Goal: Task Accomplishment & Management: Use online tool/utility

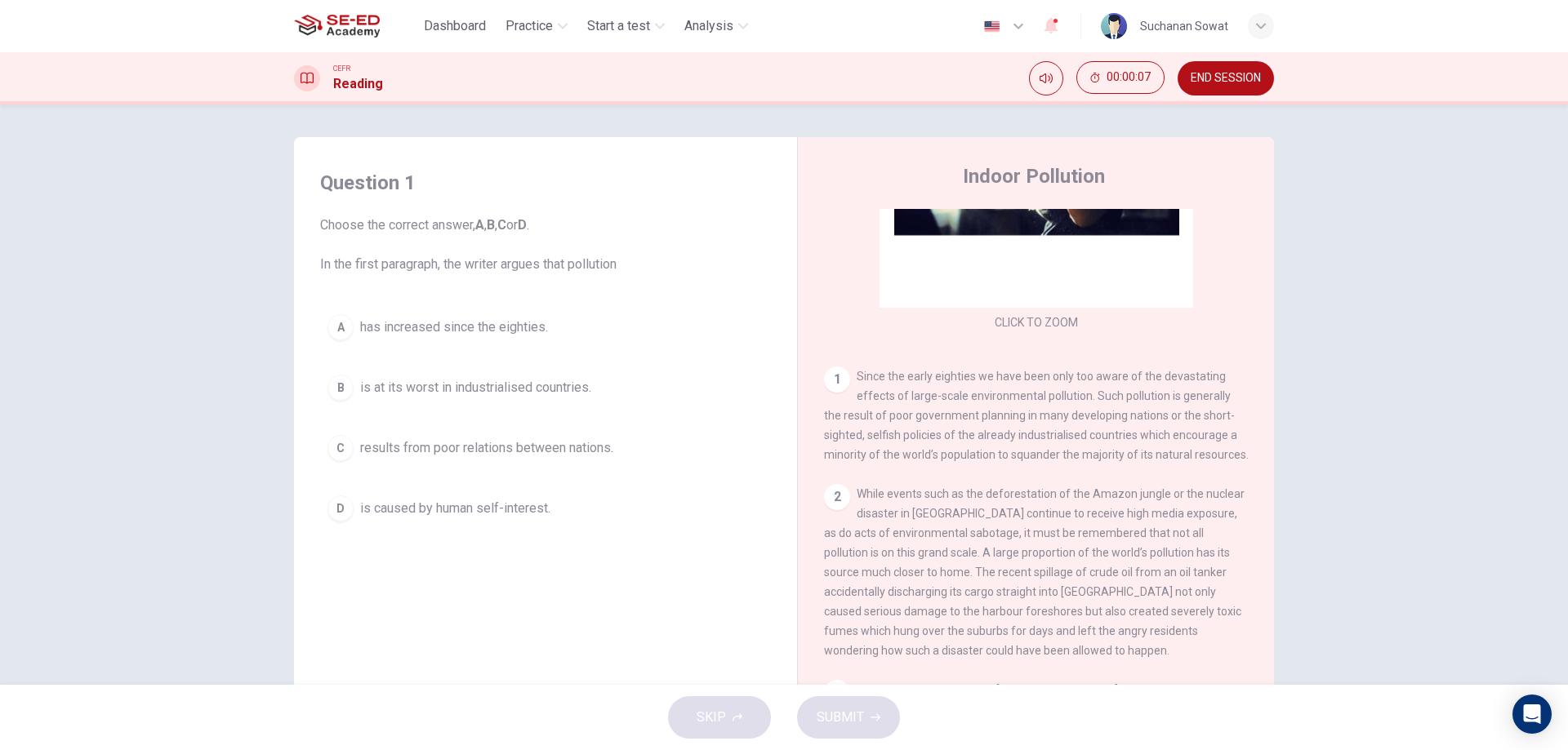
scroll to position [207, 0]
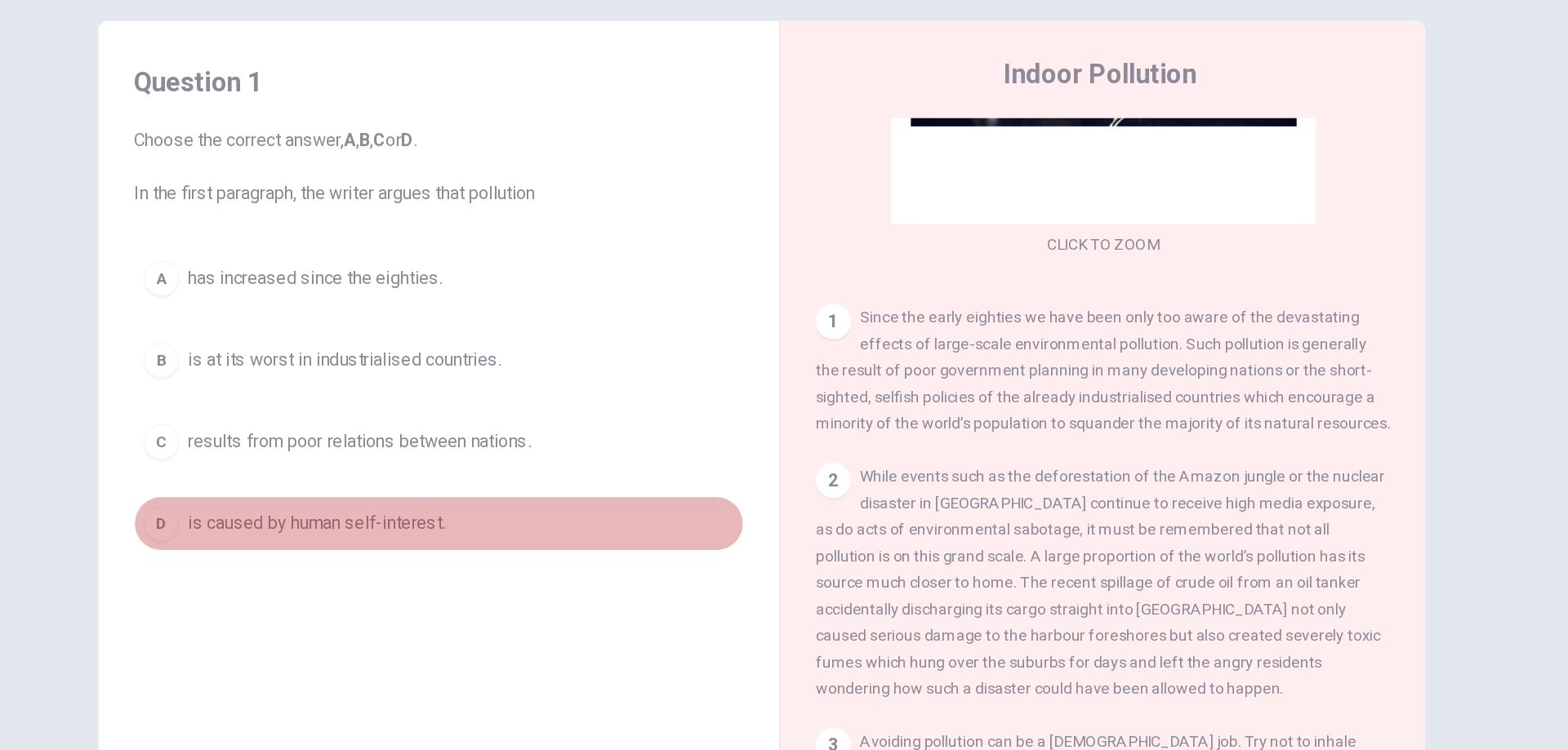
click at [544, 511] on span "is caused by human self-interest." at bounding box center [455, 508] width 190 height 20
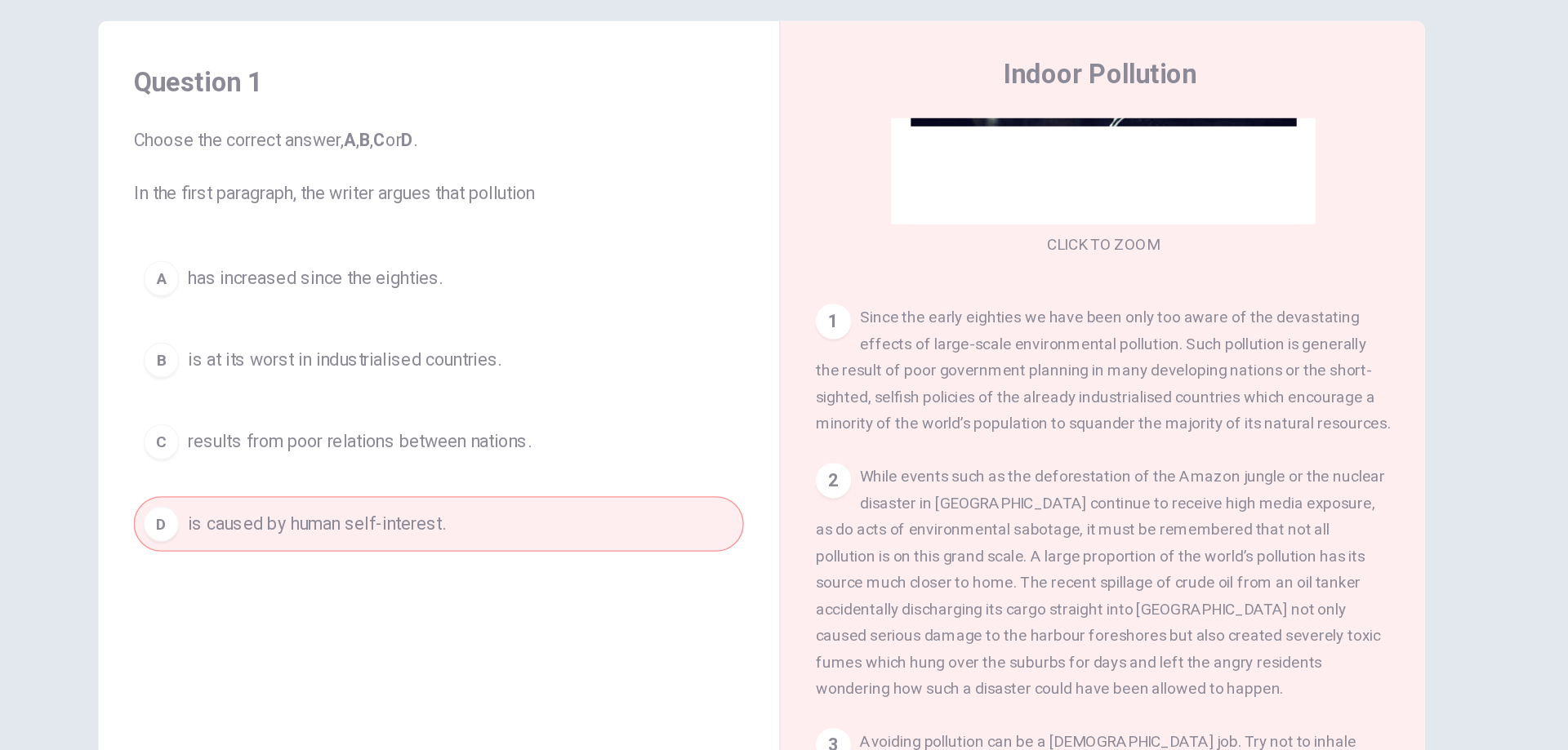
scroll to position [209, 0]
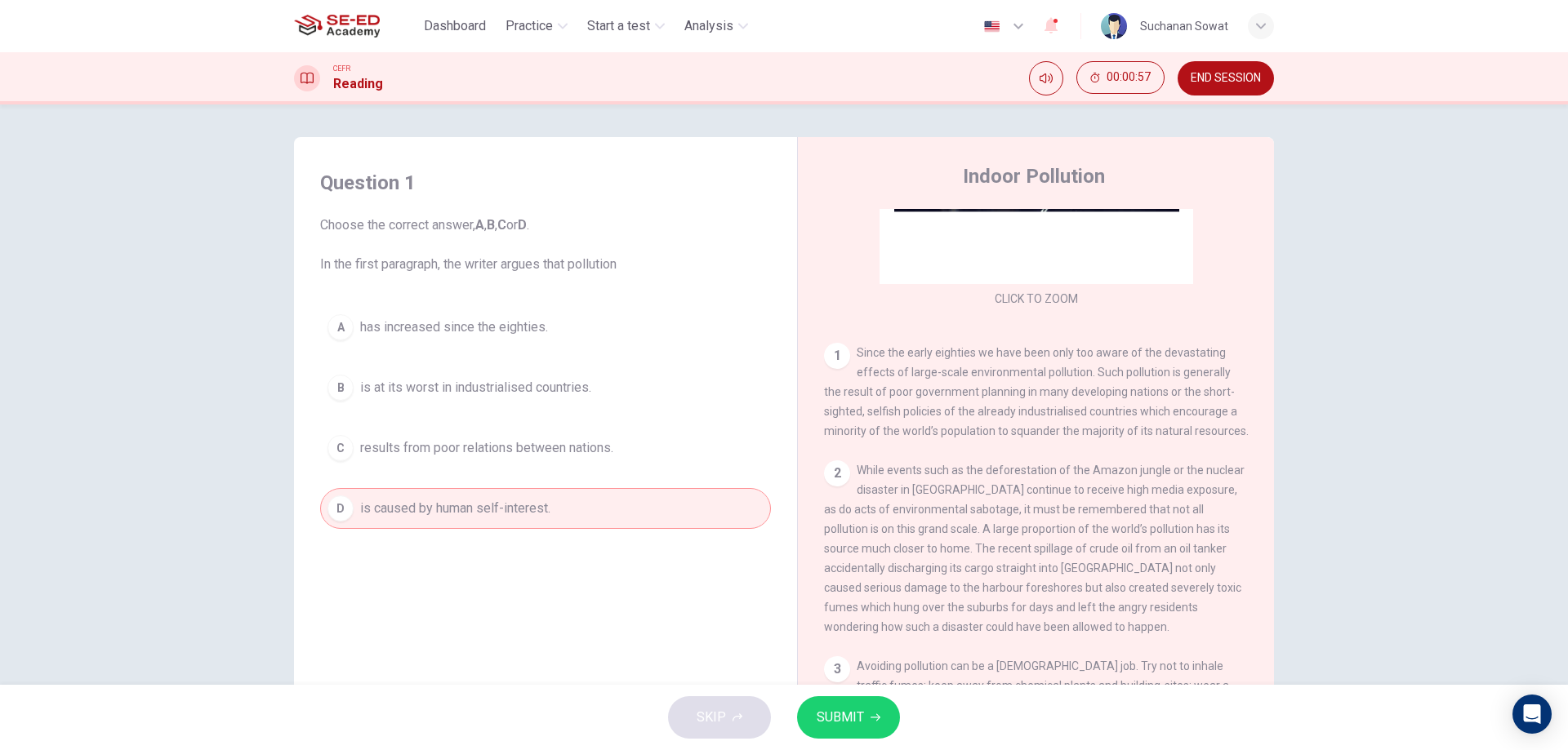
click at [890, 719] on button "SUBMIT" at bounding box center [848, 717] width 102 height 43
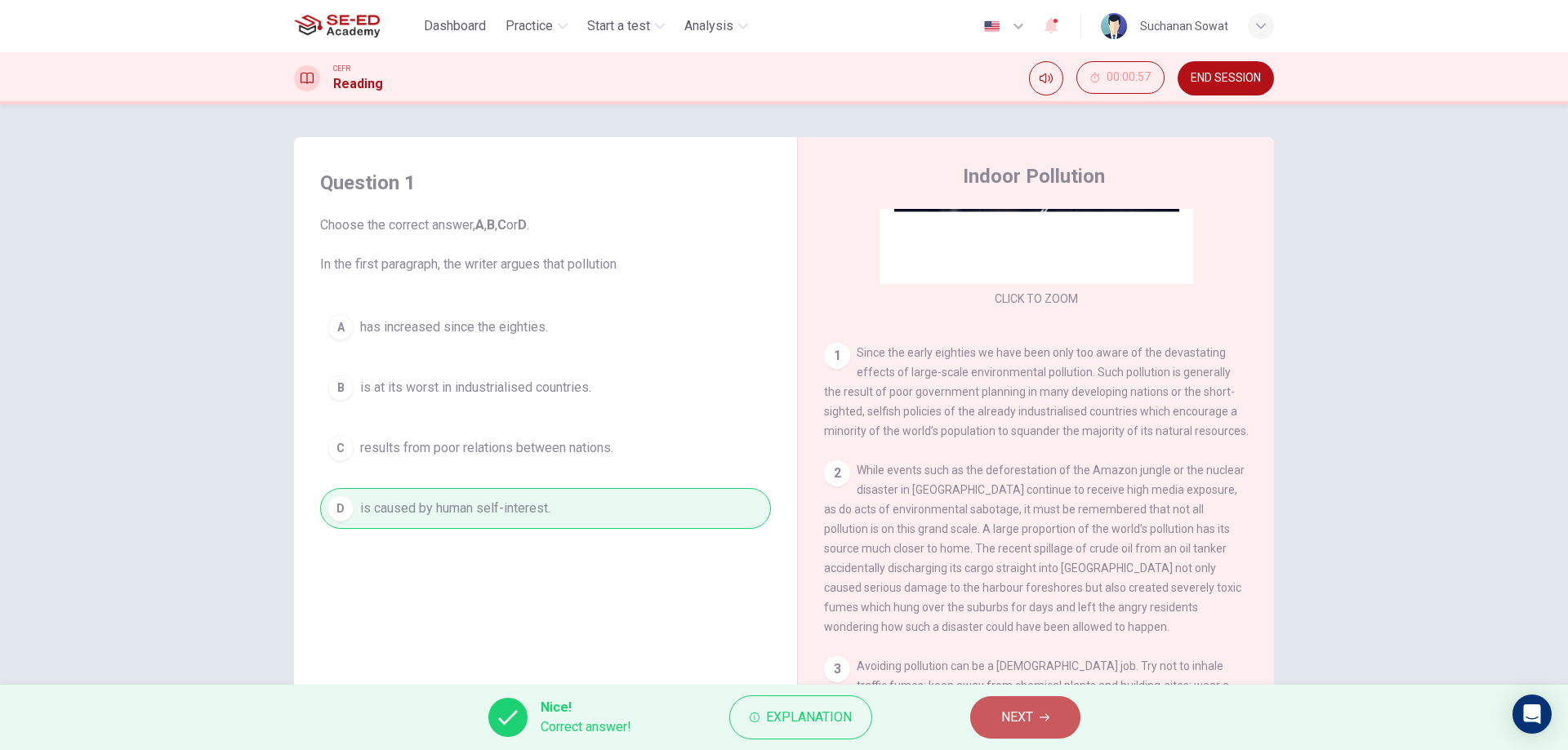
click at [999, 717] on button "NEXT" at bounding box center [1025, 717] width 110 height 43
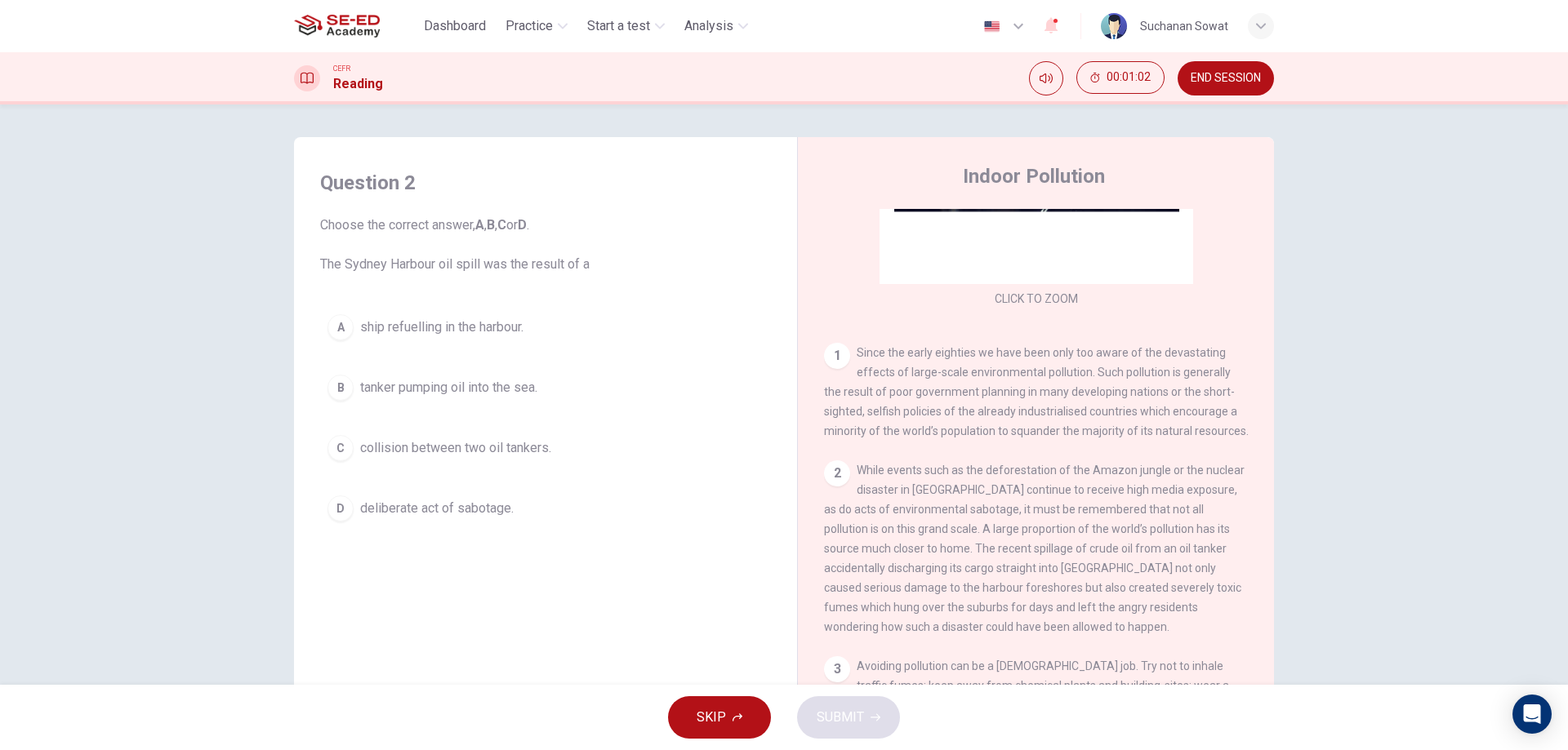
drag, startPoint x: 1257, startPoint y: 364, endPoint x: 1258, endPoint y: 375, distance: 11.0
click at [1258, 375] on div "CLICK TO ZOOM Click to Zoom 1 Since the early eighties we have been only too aw…" at bounding box center [1047, 456] width 446 height 495
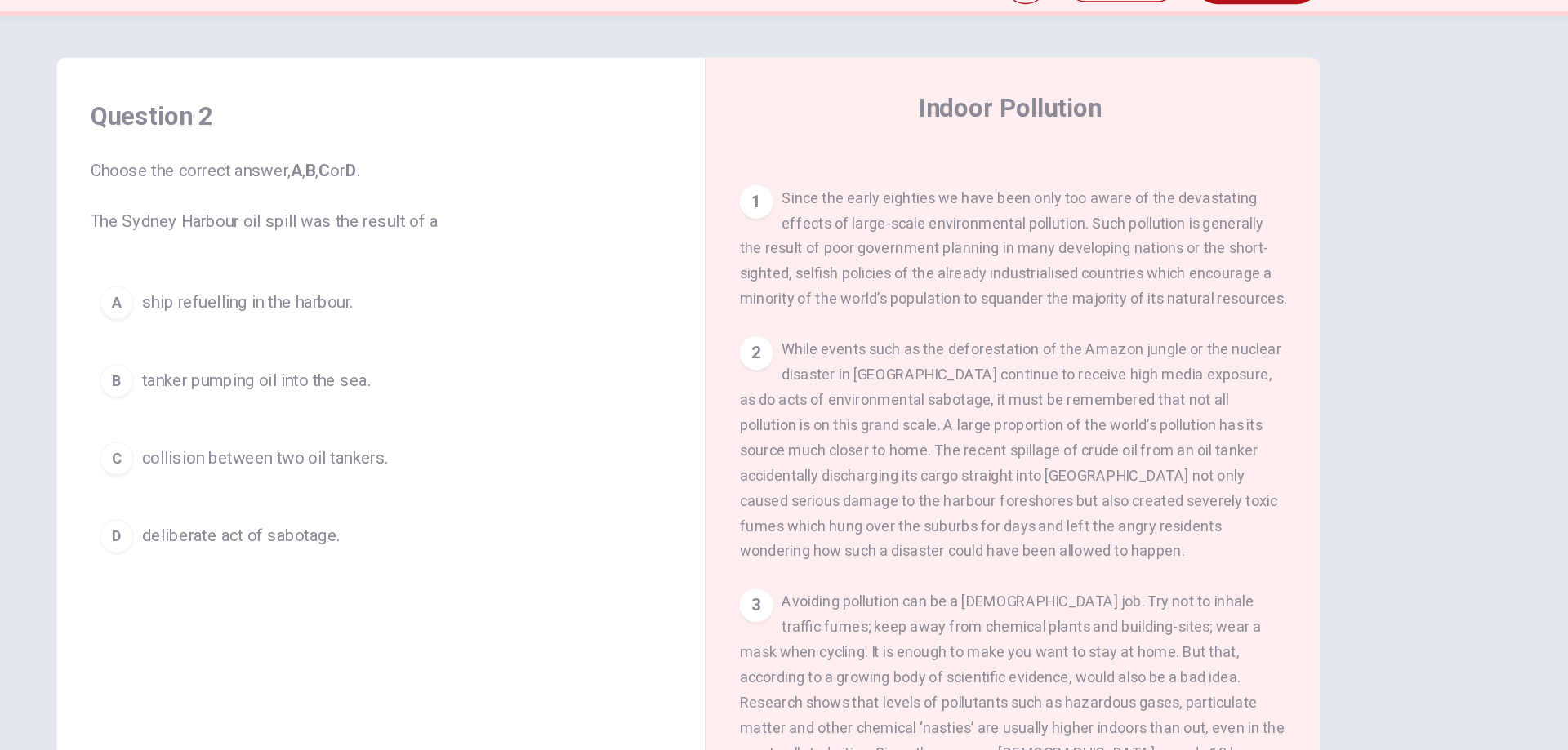
drag, startPoint x: 911, startPoint y: 486, endPoint x: 1066, endPoint y: 481, distance: 155.1
click at [1066, 481] on div "2 While events such as the deforestation of the Amazon jungle or the nuclear di…" at bounding box center [1036, 441] width 425 height 176
drag, startPoint x: 866, startPoint y: 449, endPoint x: 913, endPoint y: 467, distance: 50.3
click at [914, 467] on span "While events such as the deforestation of the Amazon jungle or the nuclear disa…" at bounding box center [1034, 441] width 421 height 169
drag, startPoint x: 870, startPoint y: 467, endPoint x: 1062, endPoint y: 487, distance: 193.0
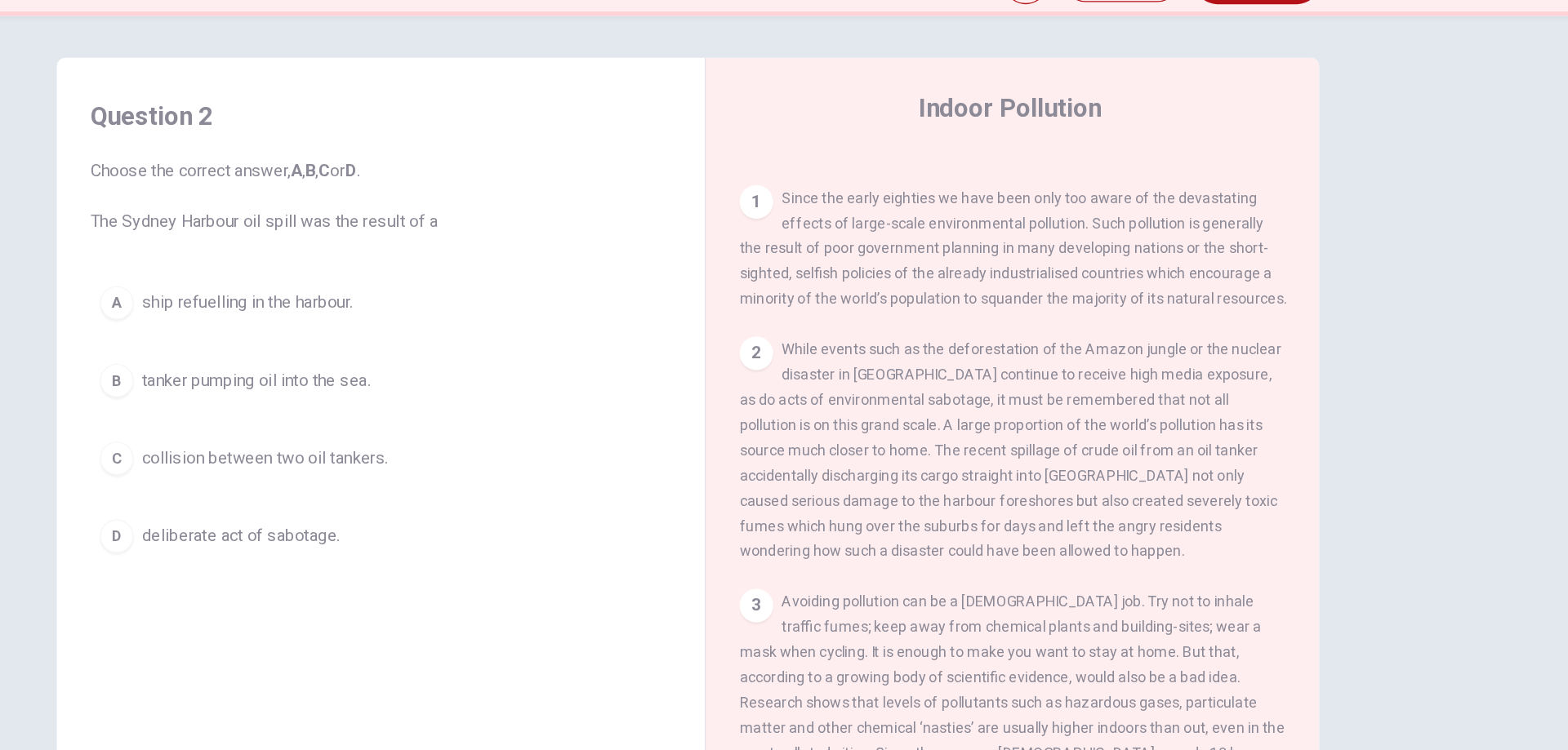
click at [1062, 487] on span "While events such as the deforestation of the Amazon jungle or the nuclear disa…" at bounding box center [1034, 441] width 421 height 169
drag, startPoint x: 1097, startPoint y: 494, endPoint x: 1138, endPoint y: 494, distance: 41.0
click at [1138, 494] on span "While events such as the deforestation of the Amazon jungle or the nuclear disa…" at bounding box center [1034, 441] width 421 height 169
drag, startPoint x: 940, startPoint y: 510, endPoint x: 1057, endPoint y: 510, distance: 117.0
click at [1057, 510] on span "While events such as the deforestation of the Amazon jungle or the nuclear disa…" at bounding box center [1034, 441] width 421 height 169
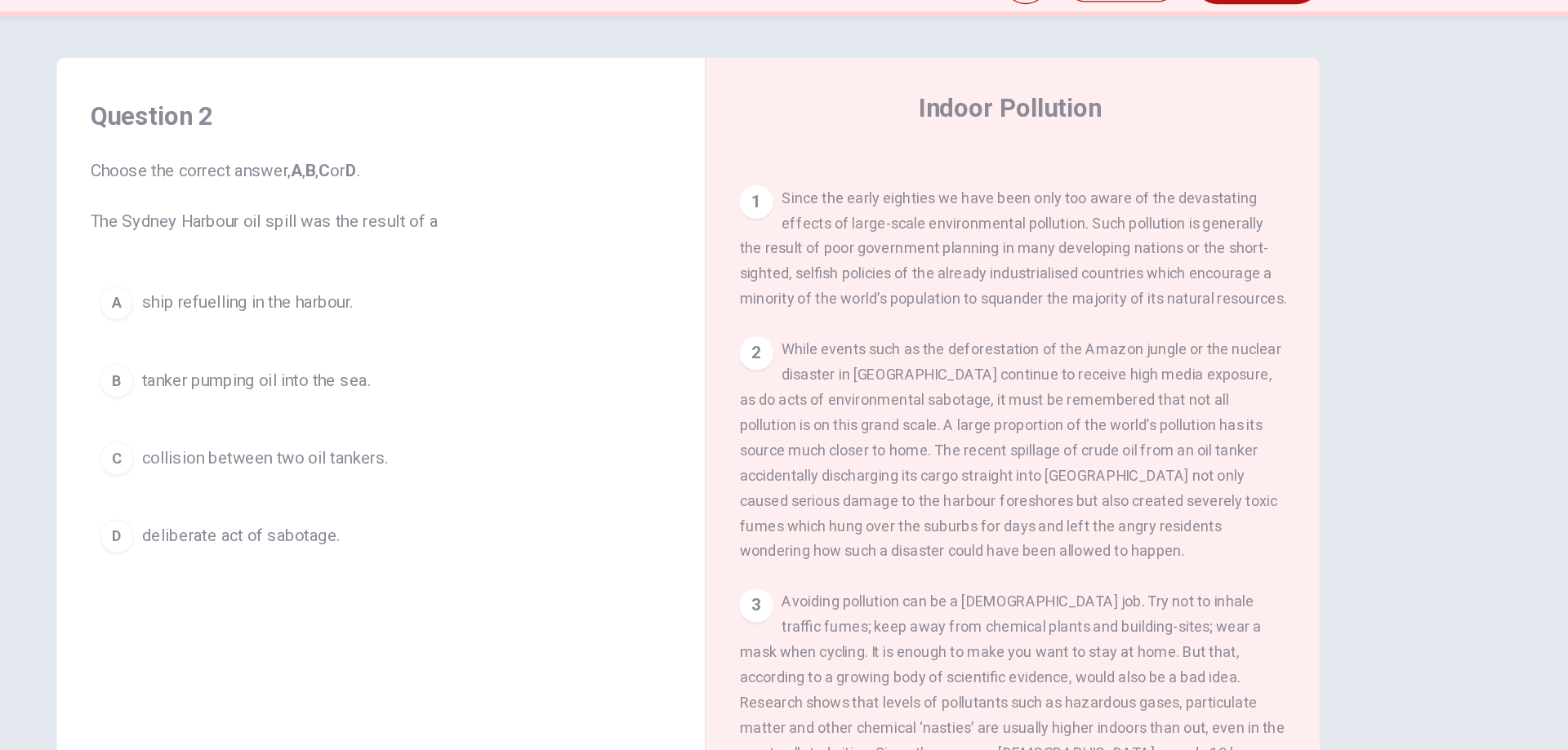
drag, startPoint x: 1040, startPoint y: 467, endPoint x: 1121, endPoint y: 471, distance: 81.1
click at [1121, 471] on span "While events such as the deforestation of the Amazon jungle or the nuclear disa…" at bounding box center [1034, 441] width 421 height 169
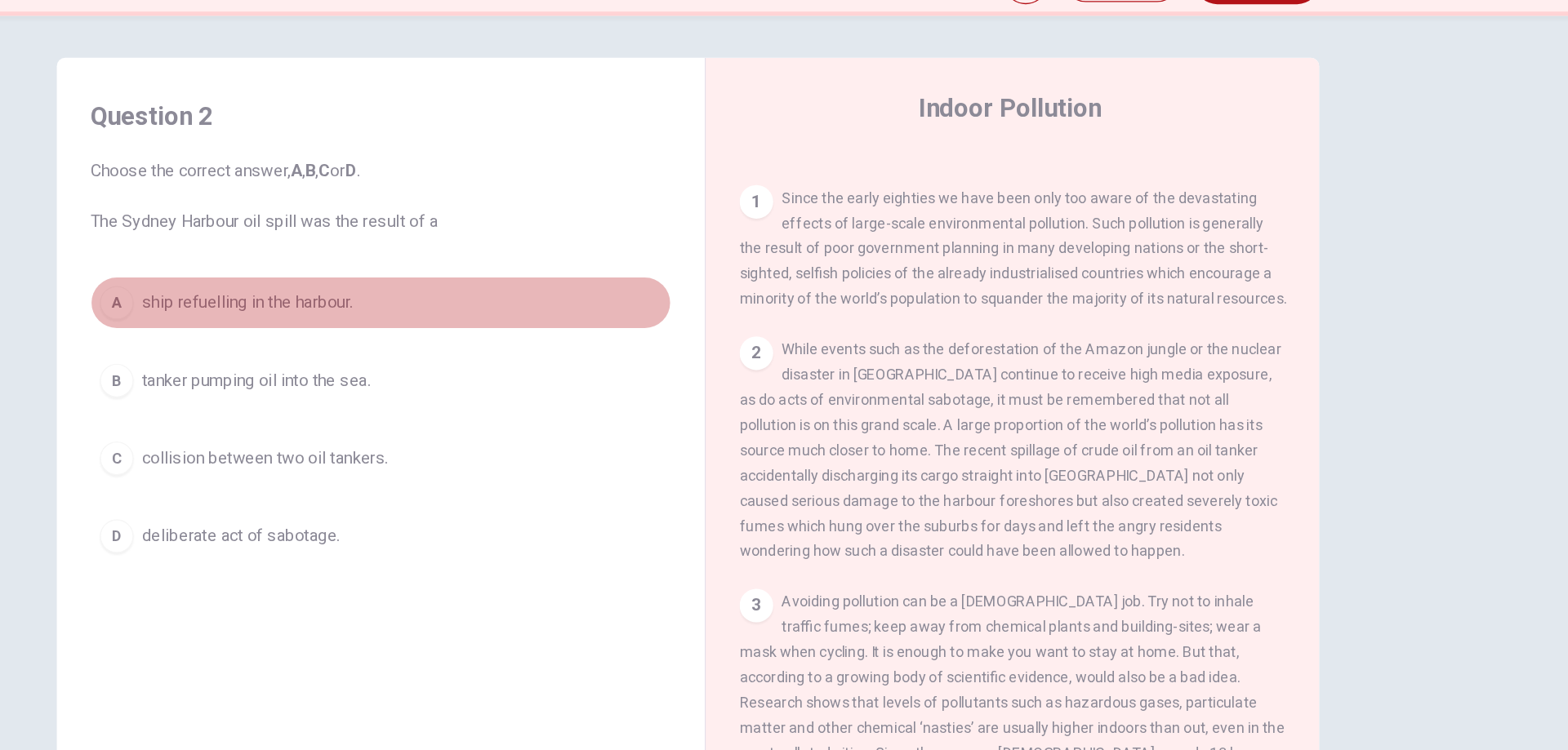
click at [500, 325] on span "ship refuelling in the harbour." at bounding box center [441, 327] width 163 height 20
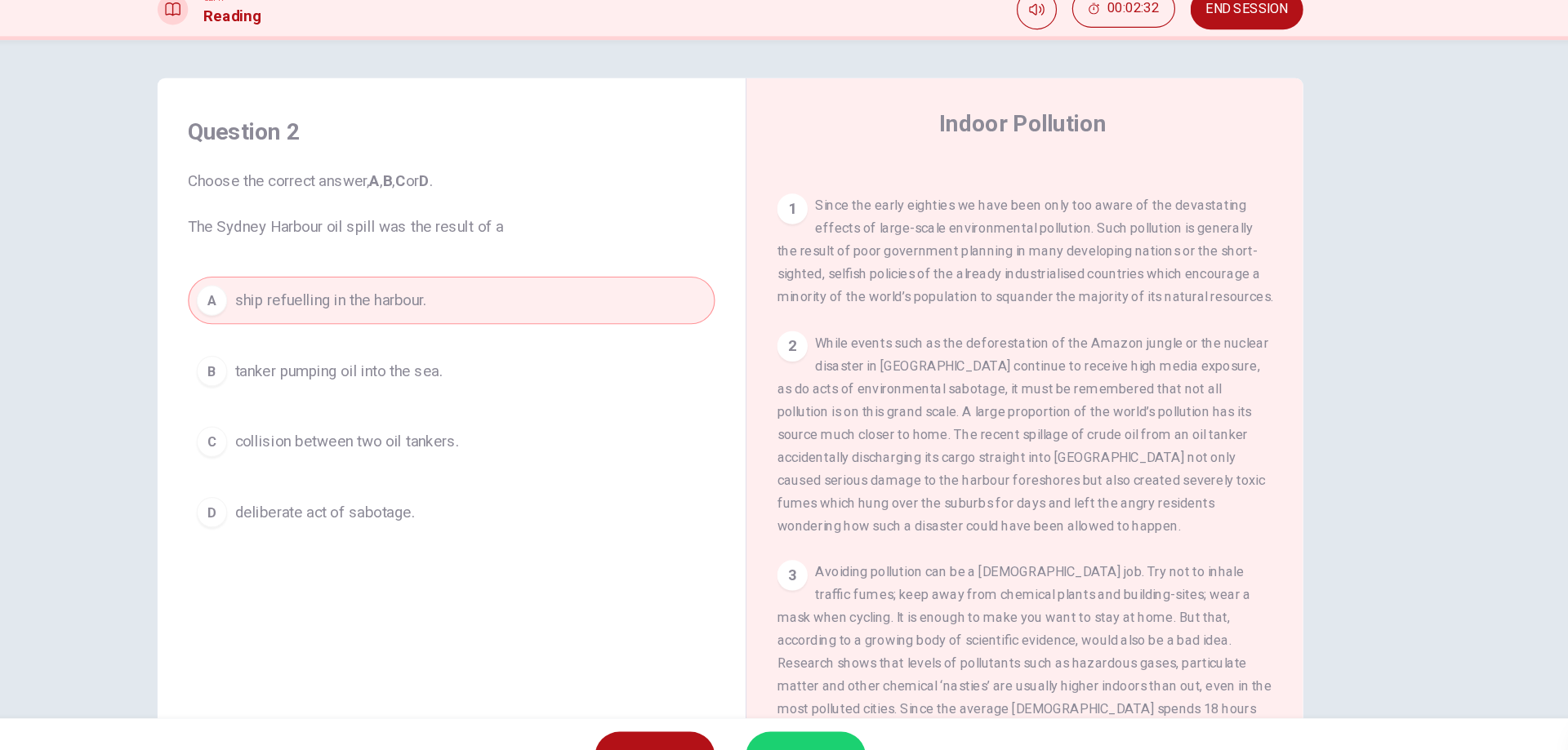
scroll to position [321, 0]
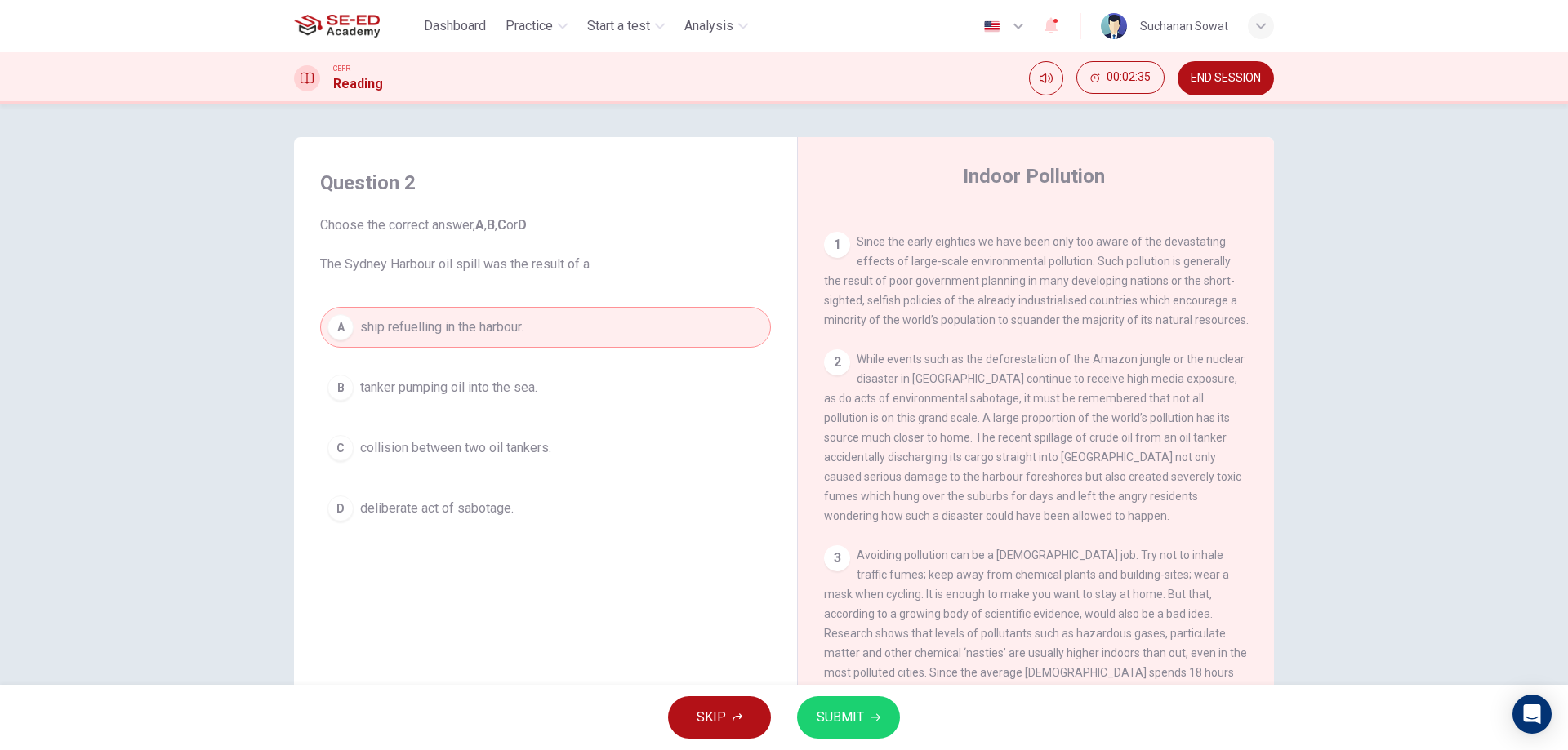
click at [859, 719] on span "SUBMIT" at bounding box center [840, 717] width 47 height 23
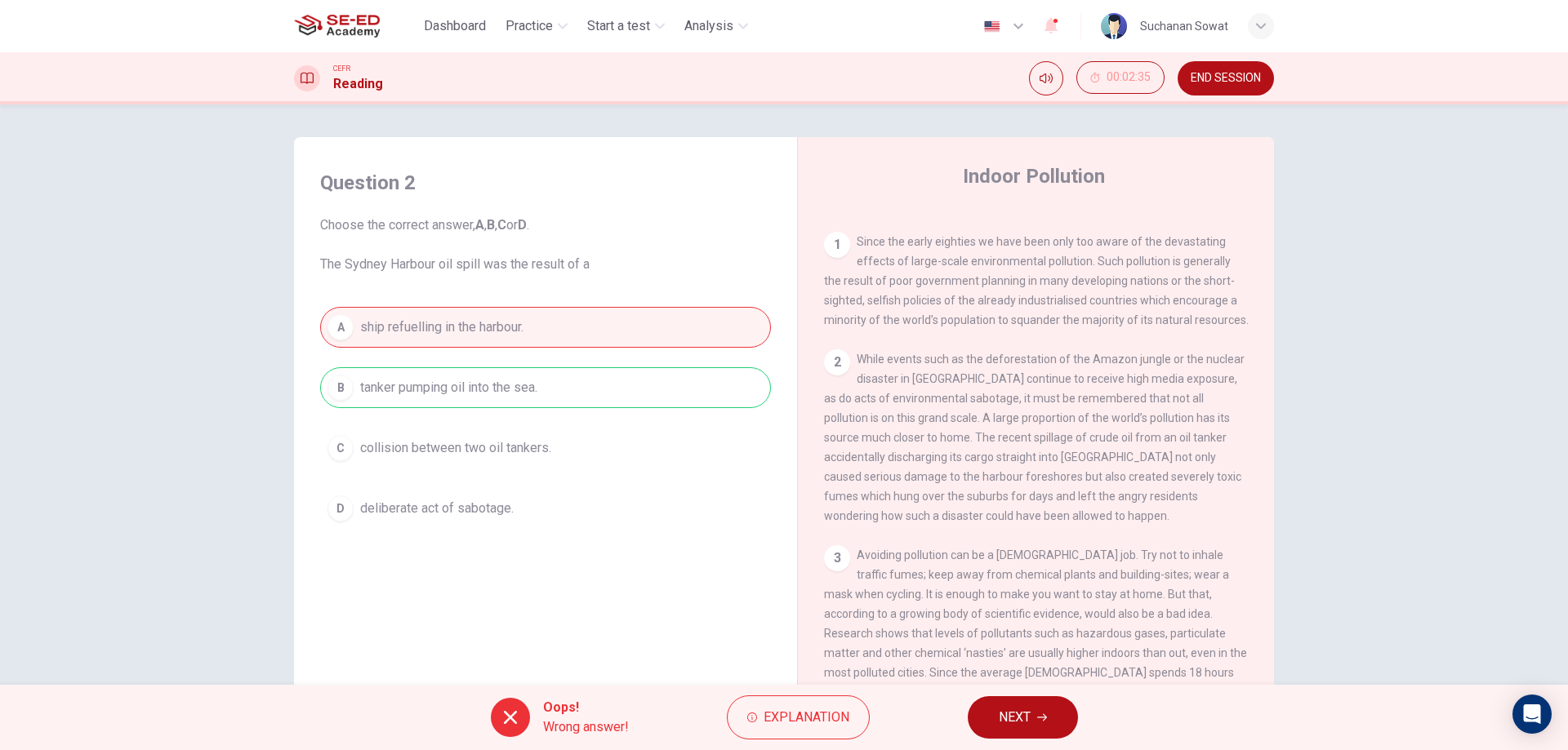
click at [703, 394] on div "A ship refuelling in the harbour. B tanker pumping oil into the sea. C collisio…" at bounding box center [546, 418] width 451 height 222
click at [1050, 719] on button "NEXT" at bounding box center [1022, 717] width 110 height 43
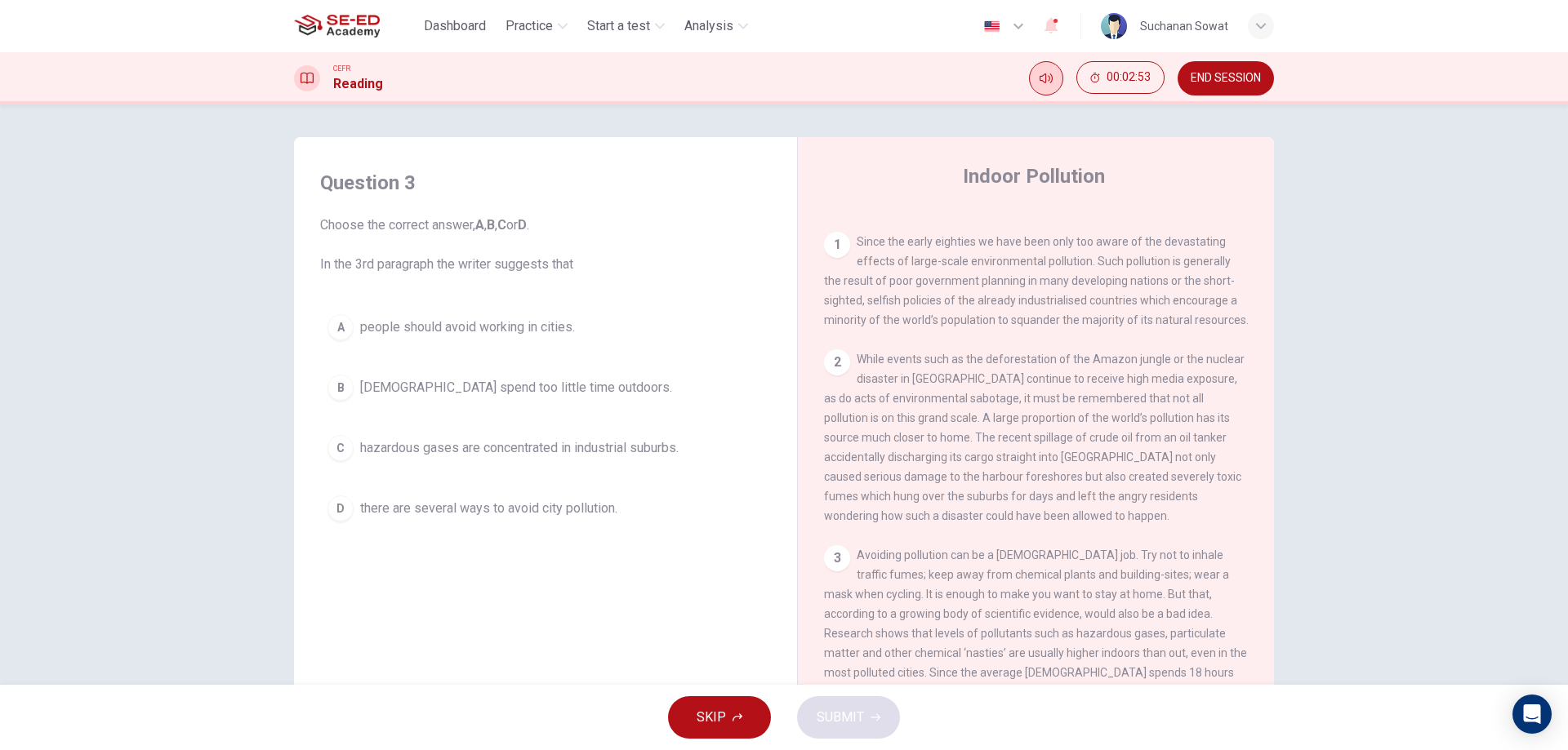
click at [1048, 83] on icon "Mute" at bounding box center [1046, 78] width 13 height 13
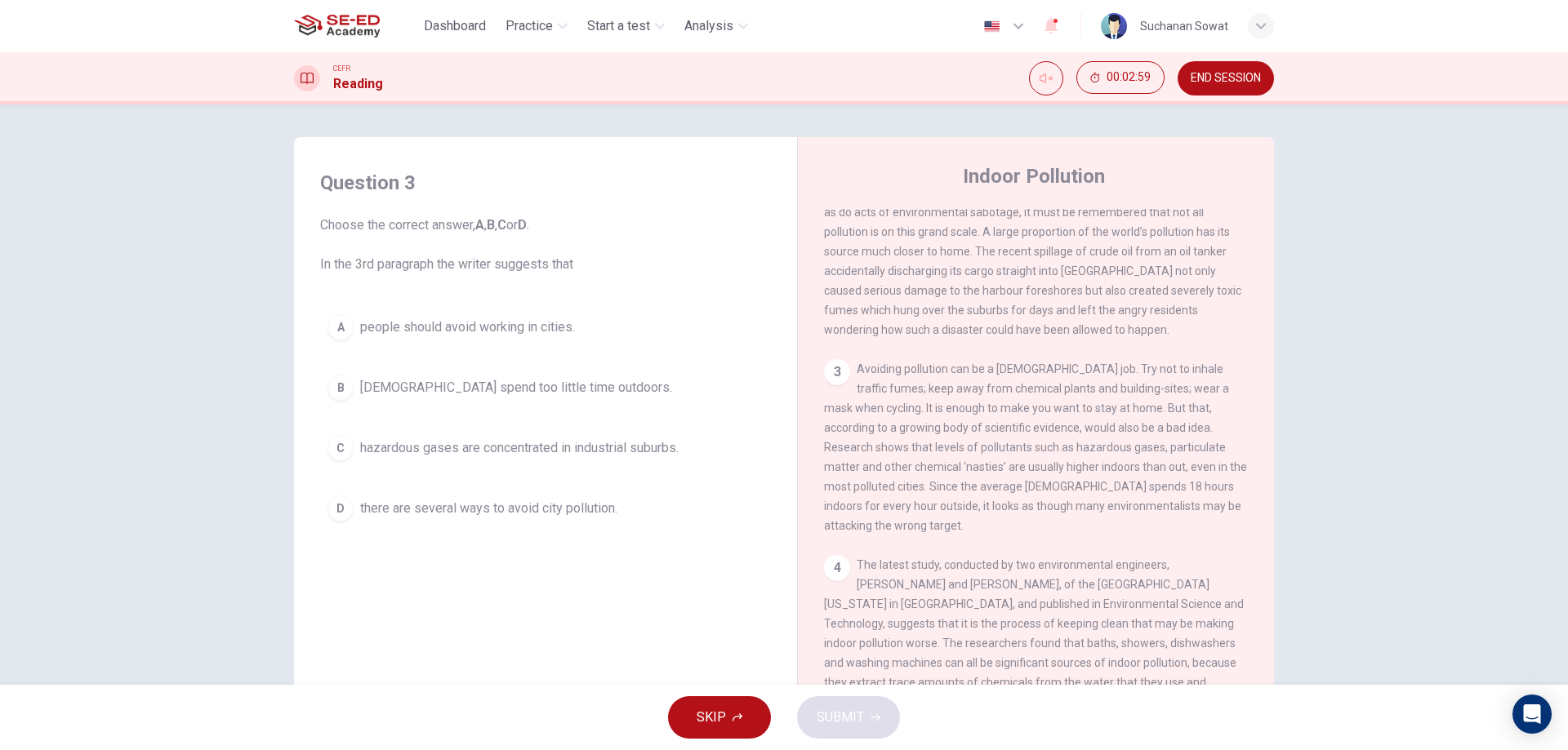
scroll to position [507, 0]
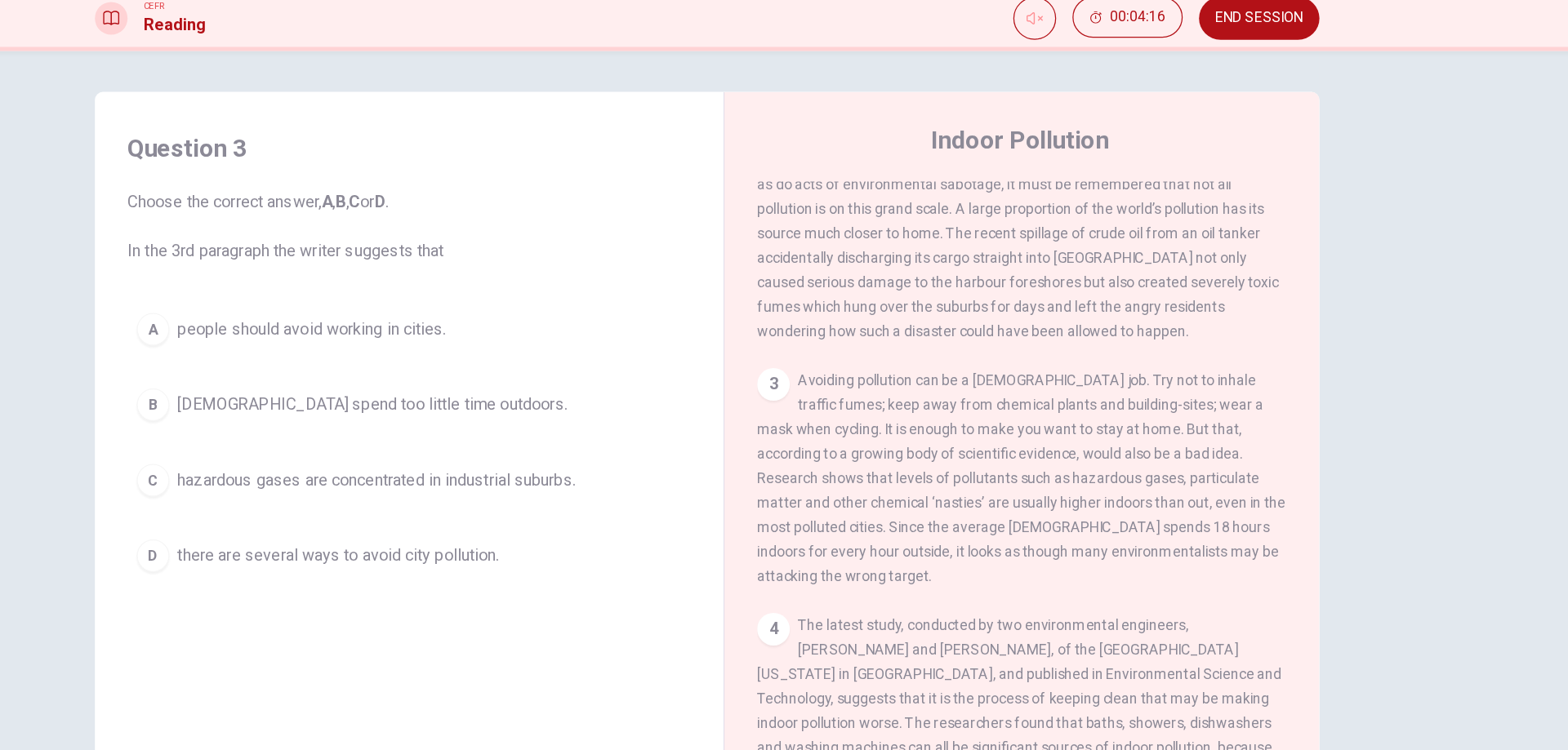
click at [572, 462] on button "C hazardous gases are concentrated in industrial suburbs." at bounding box center [546, 448] width 451 height 41
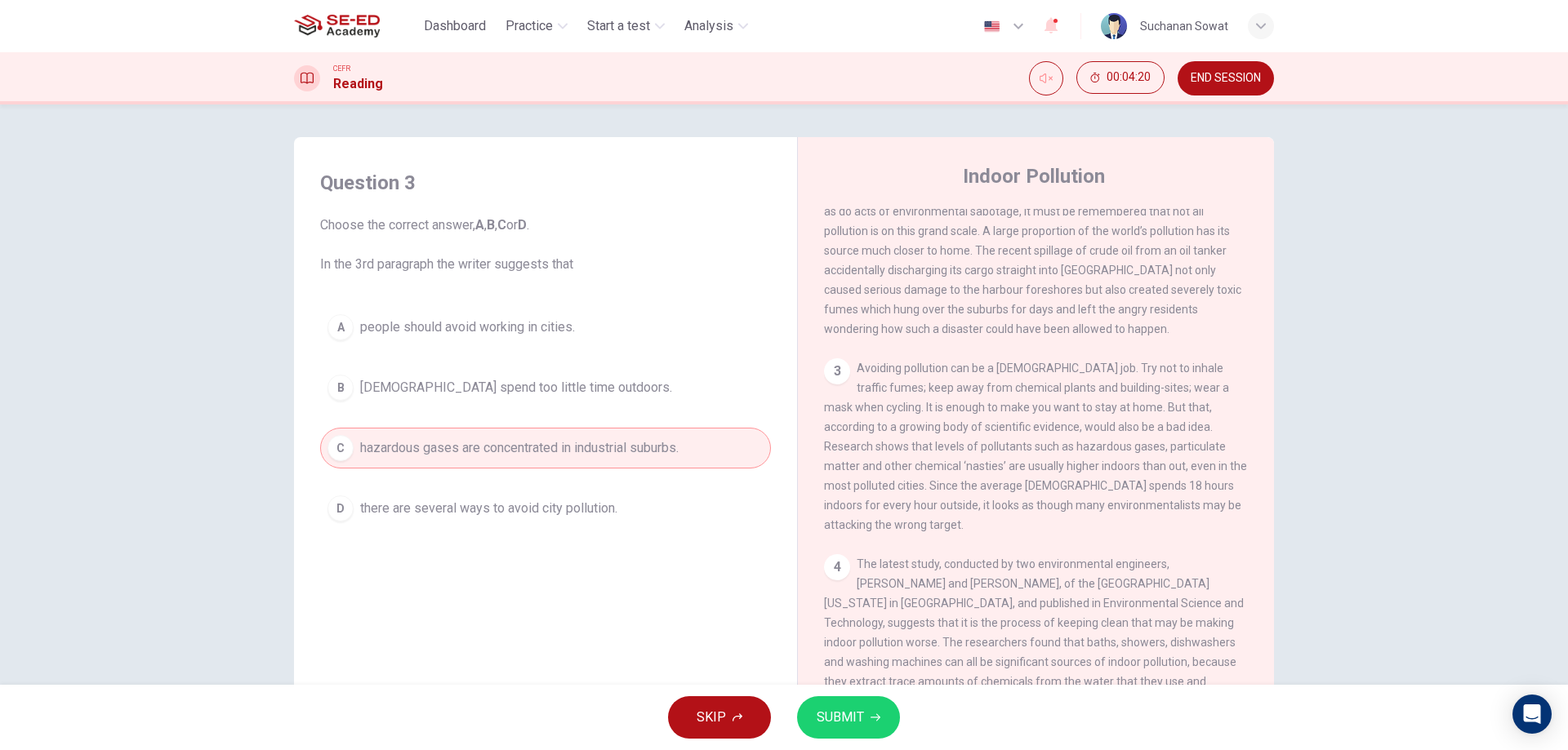
click at [895, 713] on button "SUBMIT" at bounding box center [848, 717] width 102 height 43
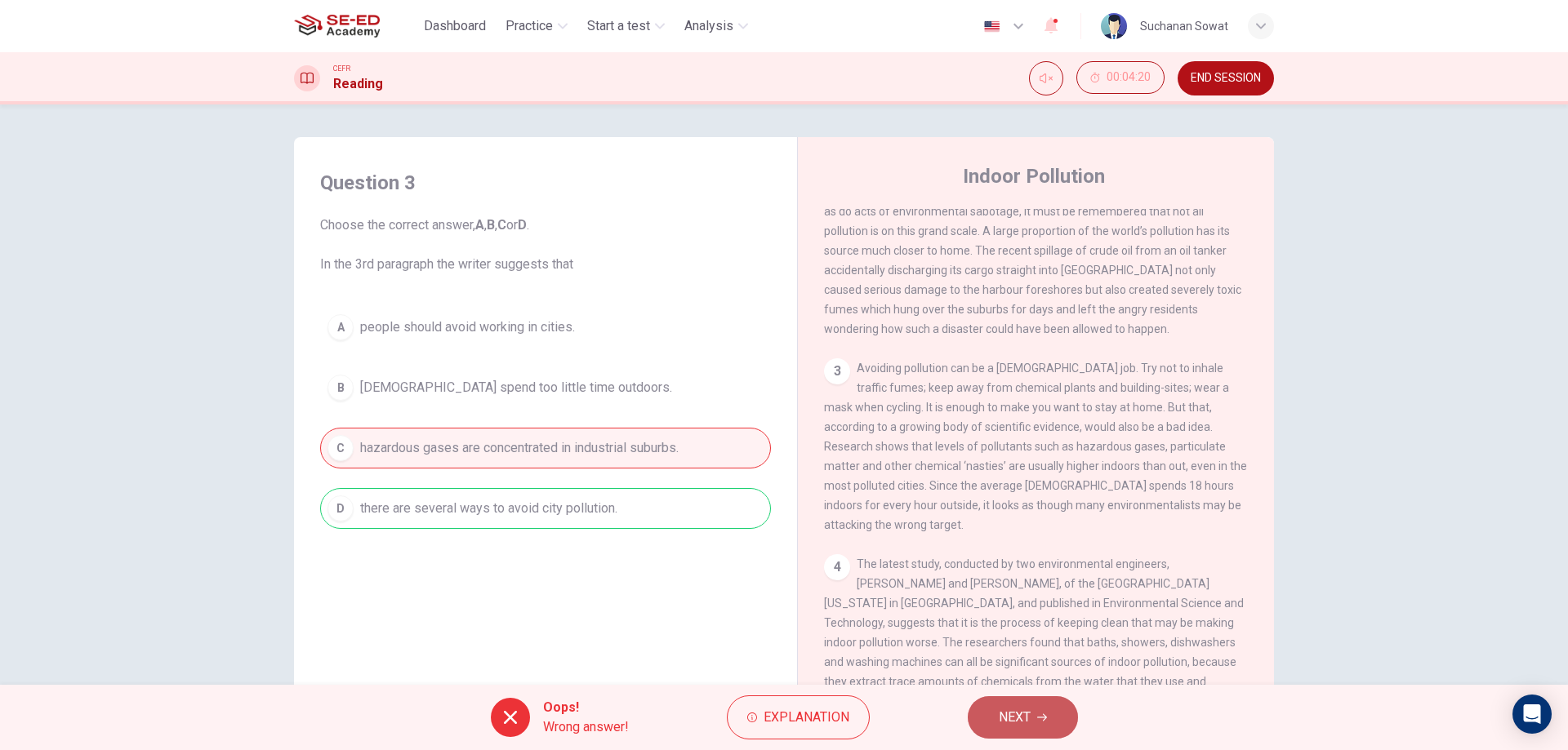
click at [1008, 725] on span "NEXT" at bounding box center [1014, 717] width 32 height 23
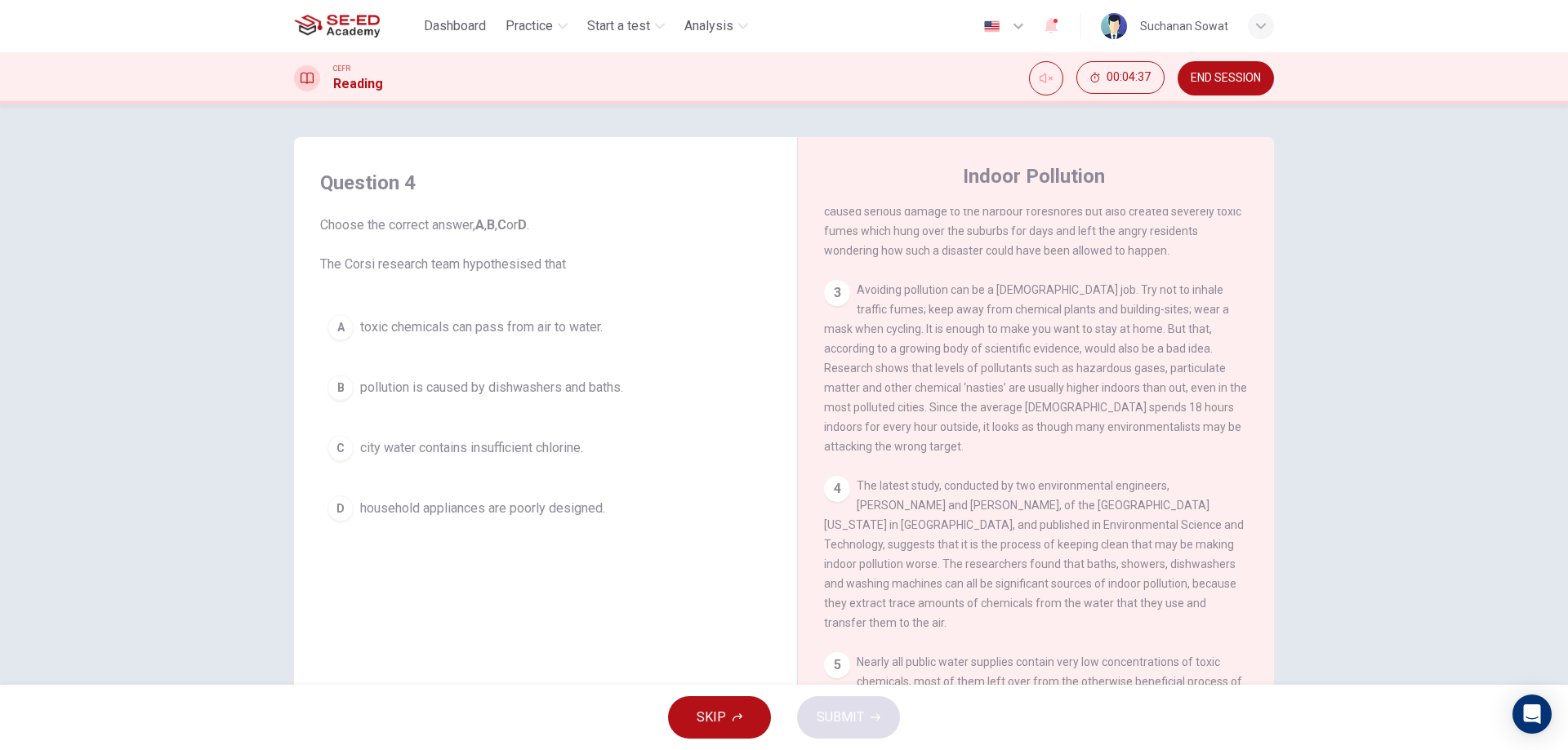
scroll to position [556, 0]
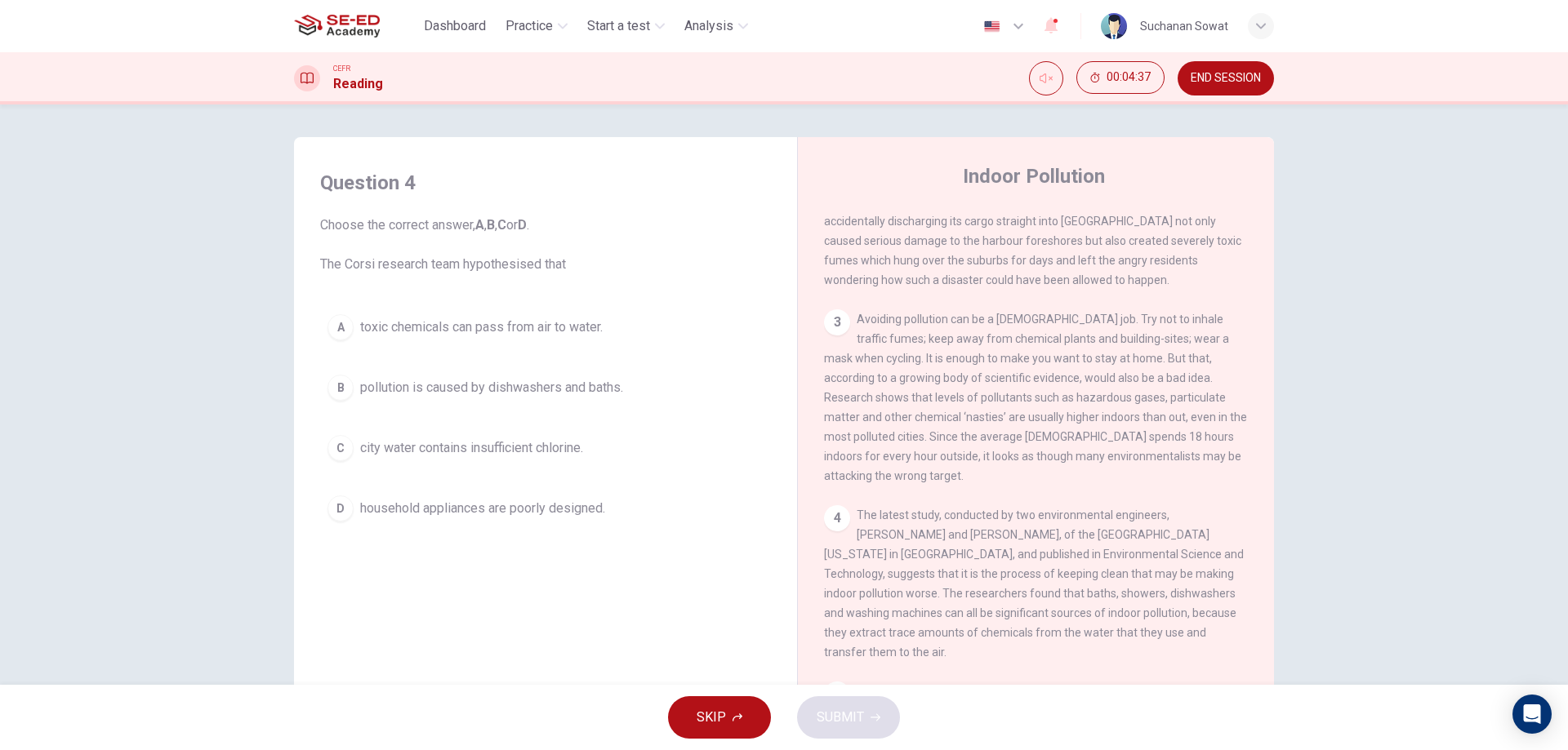
click at [1132, 540] on span "The latest study, conducted by two environmental engineers, [PERSON_NAME] and […" at bounding box center [1034, 583] width 420 height 150
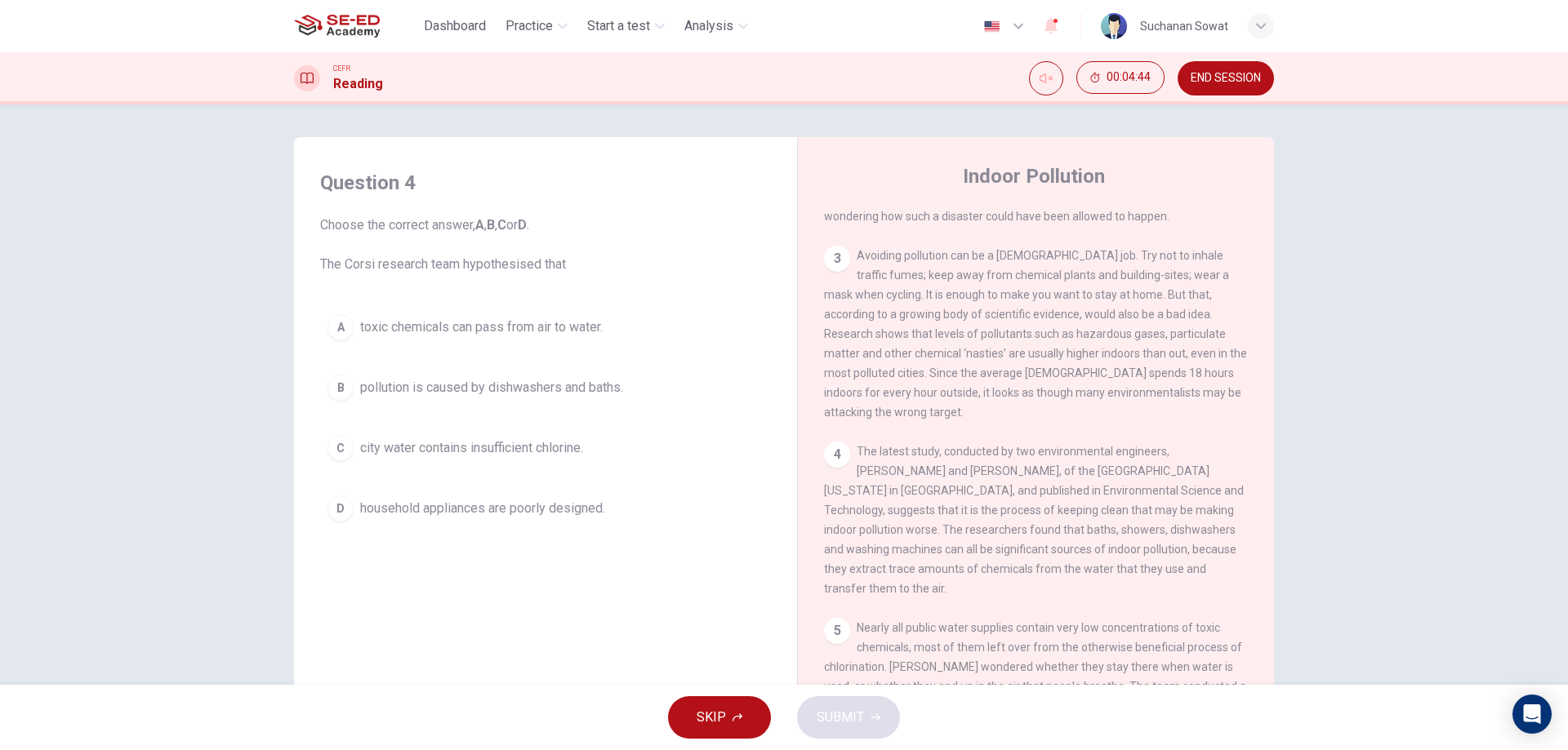
scroll to position [618, 0]
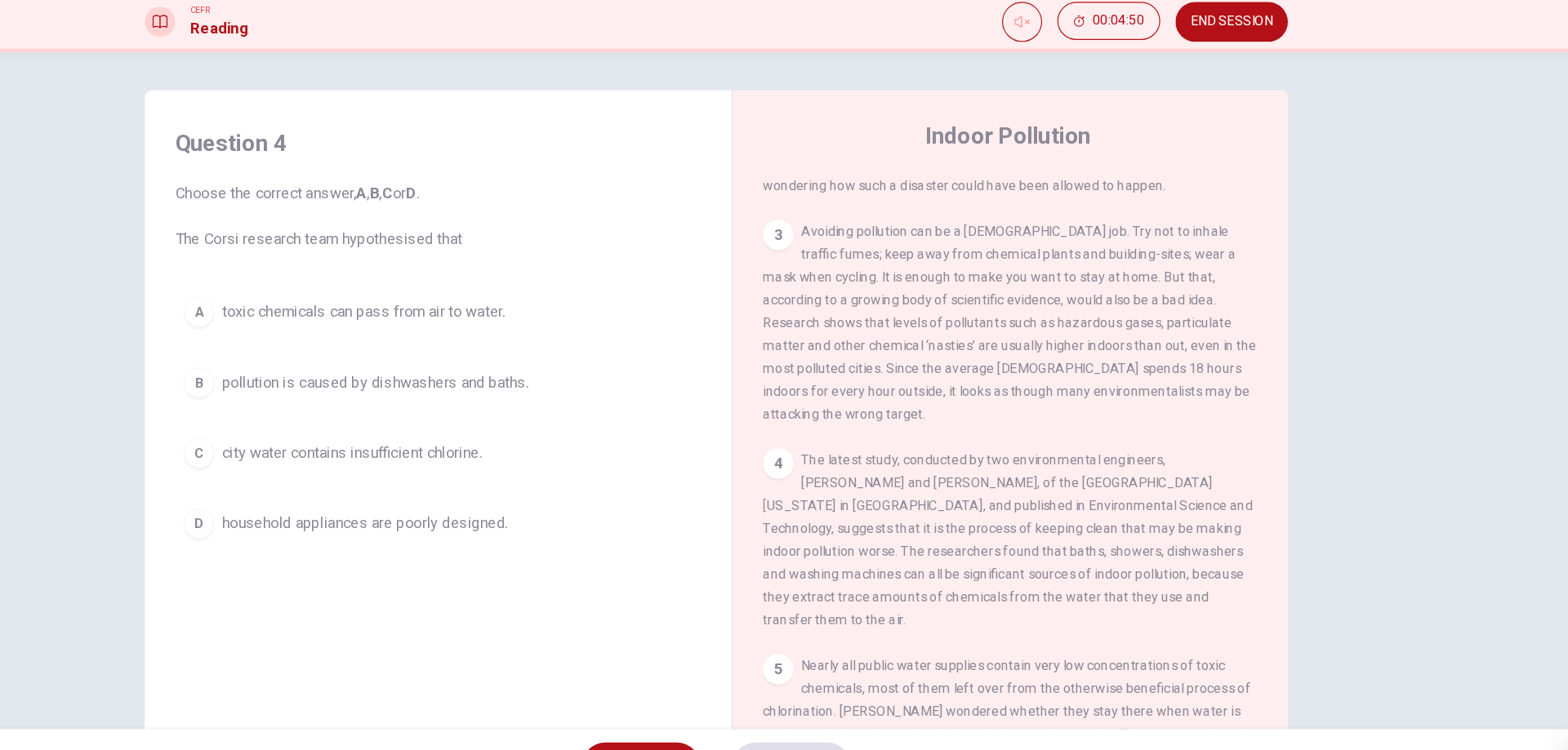
drag, startPoint x: 1513, startPoint y: 394, endPoint x: 1513, endPoint y: 449, distance: 55.0
click at [1513, 449] on div "Question 4 Choose the correct answer, A , B , C or D . The Corsi research team …" at bounding box center [784, 394] width 1568 height 580
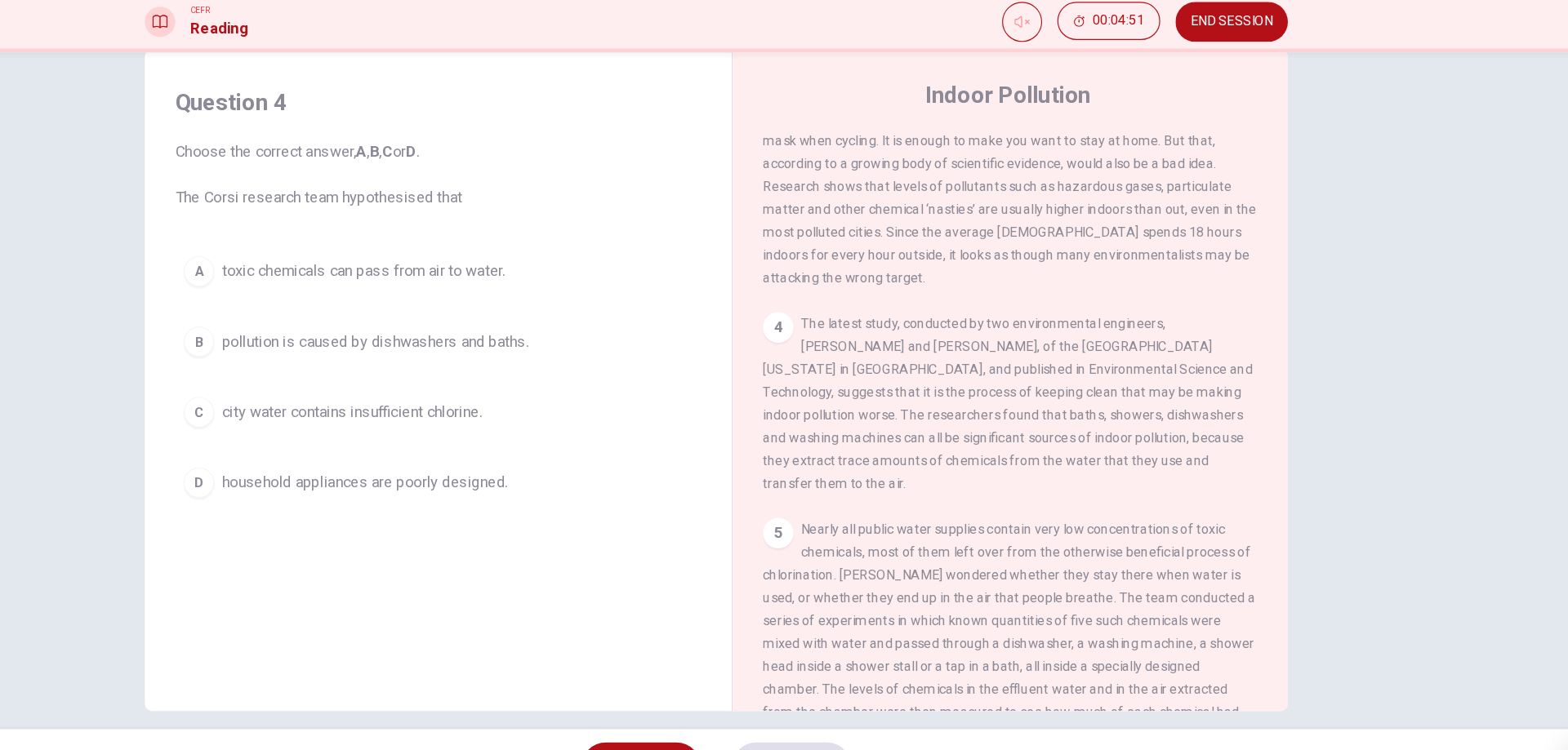
scroll to position [52, 0]
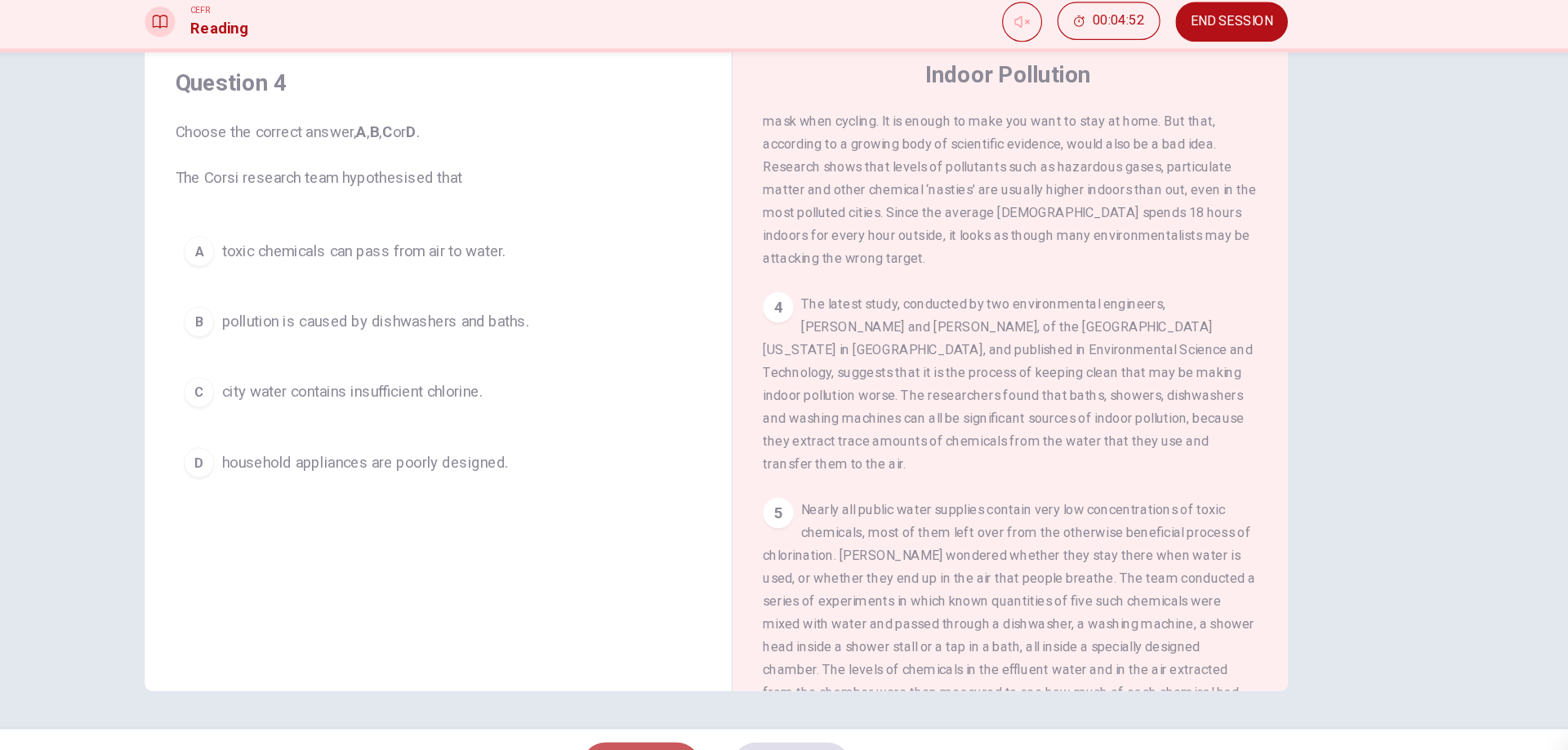
click at [744, 698] on button "SKIP" at bounding box center [719, 717] width 102 height 43
